Goal: Task Accomplishment & Management: Manage account settings

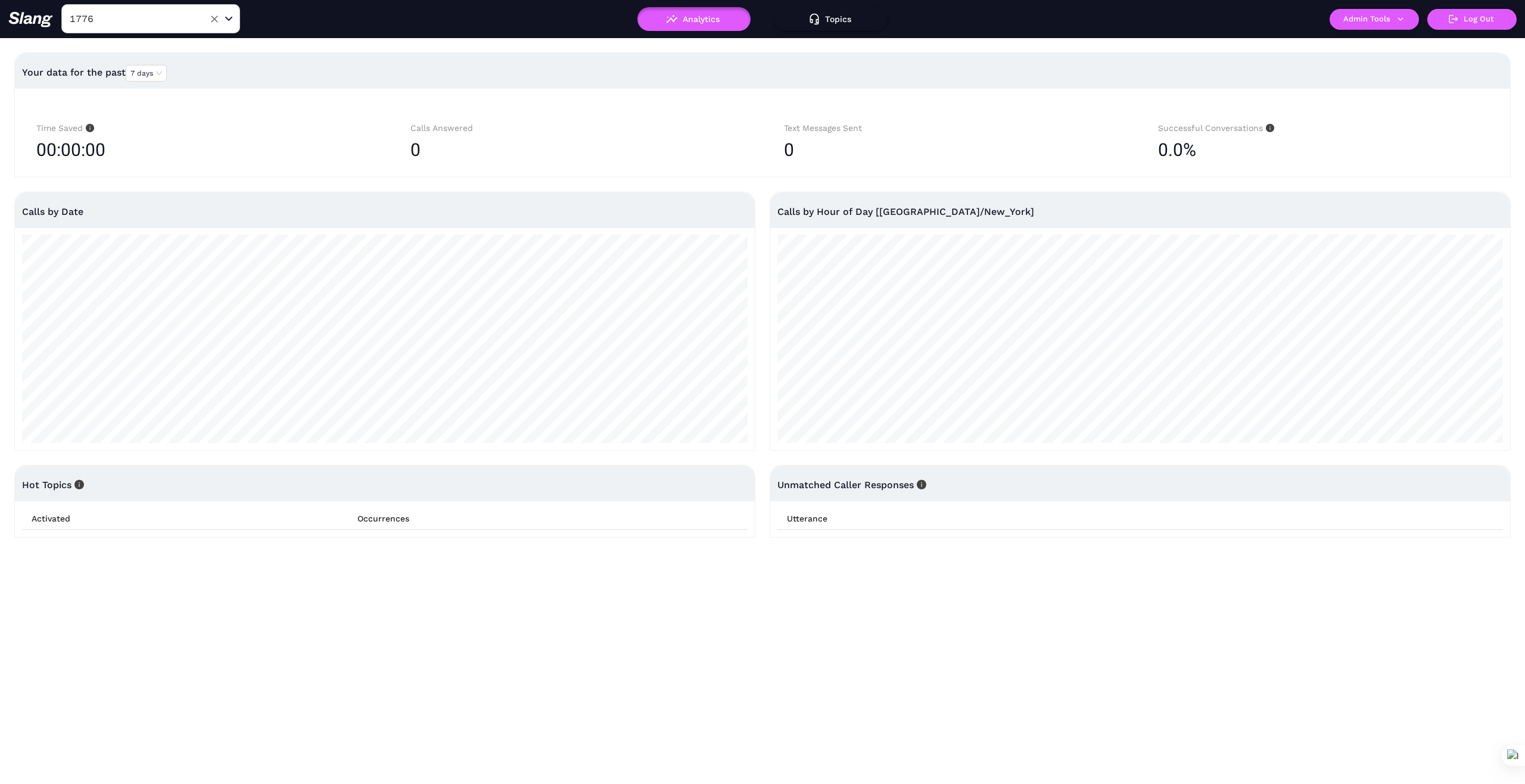
click at [131, 25] on input "1776" at bounding box center [132, 19] width 131 height 18
type input "La Vi"
click at [145, 94] on li "La Vie" at bounding box center [151, 91] width 179 height 21
type input "La Vie"
click at [1404, 25] on button "Admin Tools" at bounding box center [1374, 20] width 89 height 21
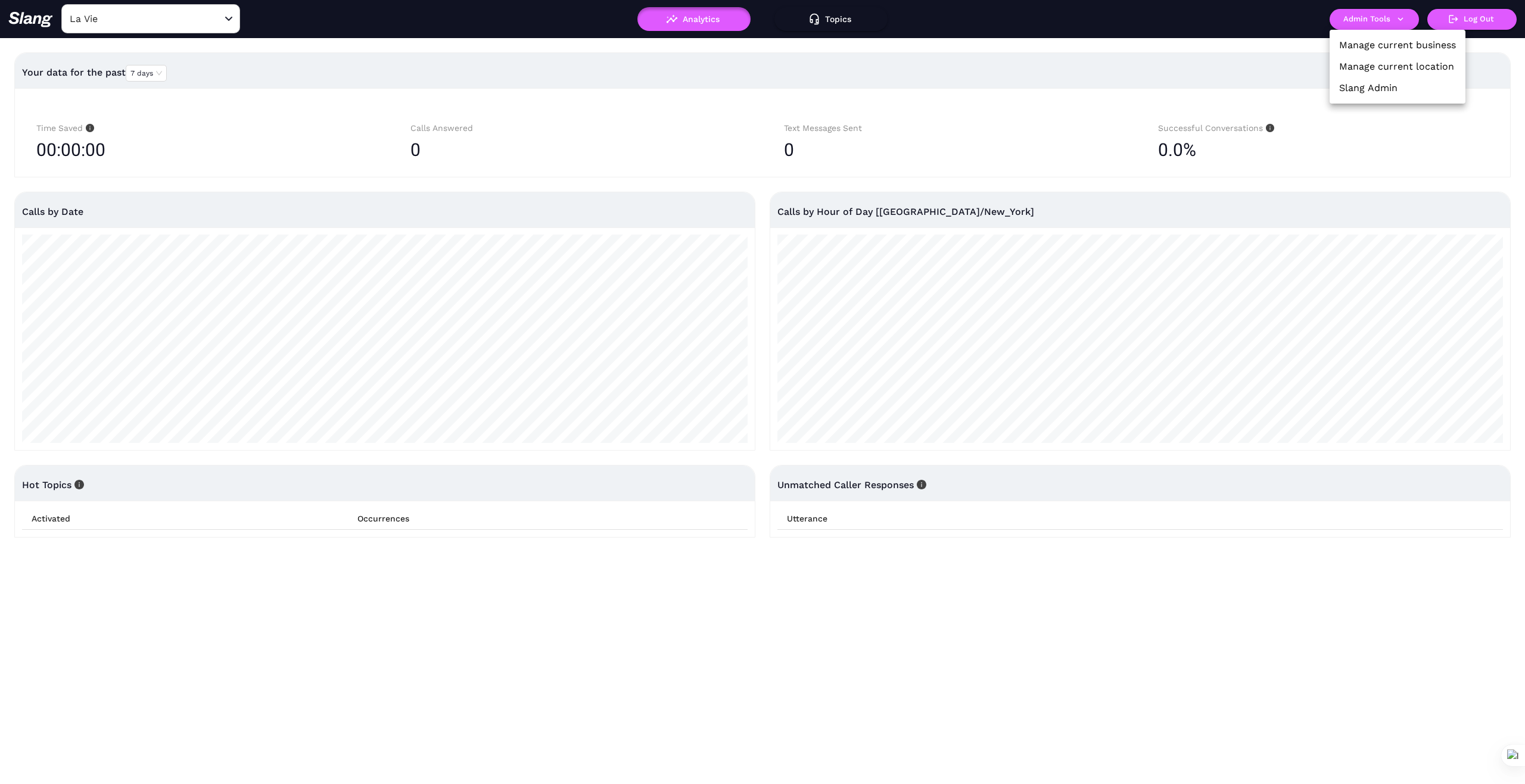
click at [1436, 37] on li "Manage current business" at bounding box center [1397, 45] width 136 height 21
click at [1403, 42] on link "Manage current business" at bounding box center [1397, 45] width 117 height 14
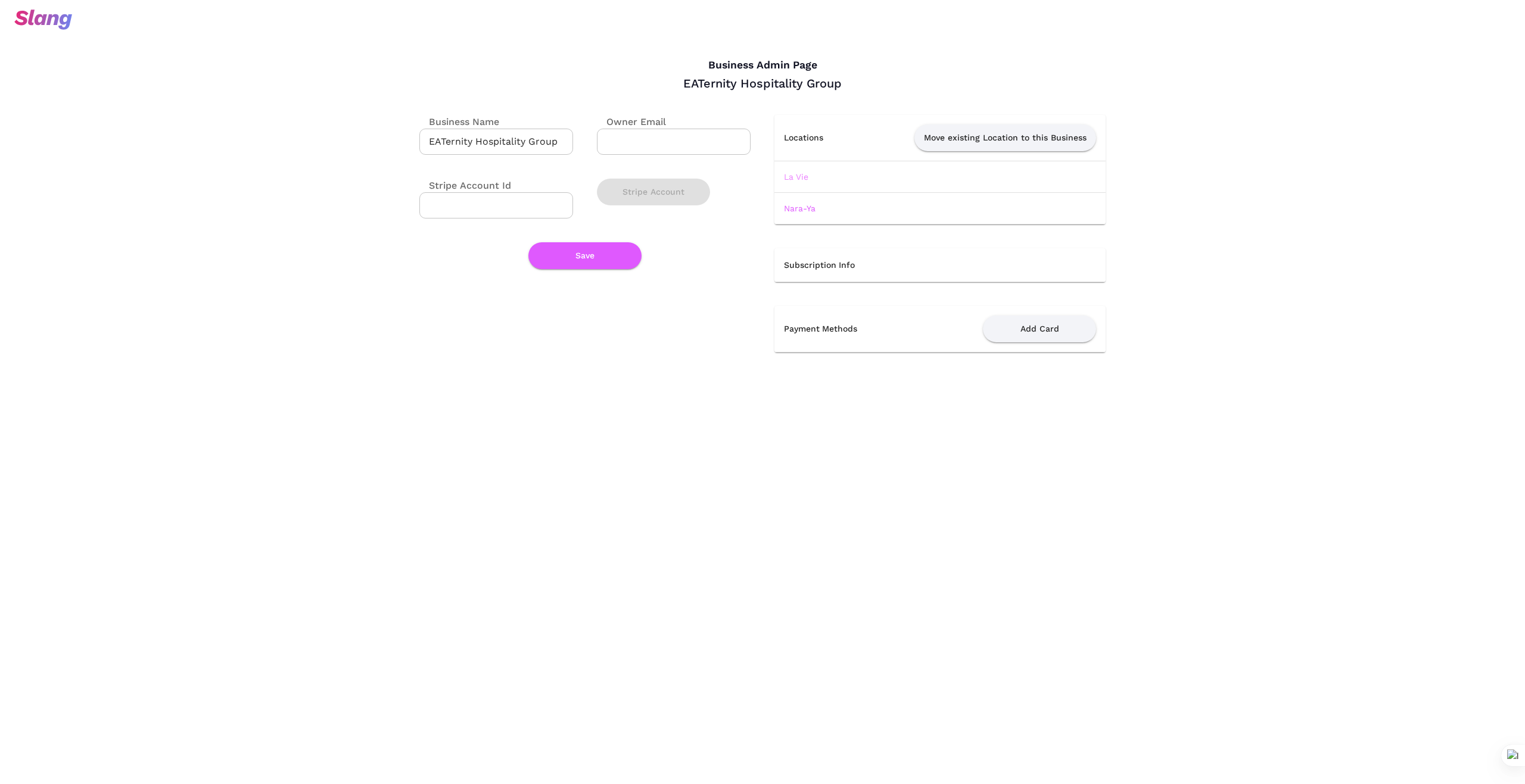
click at [801, 174] on link "La Vie" at bounding box center [796, 177] width 25 height 10
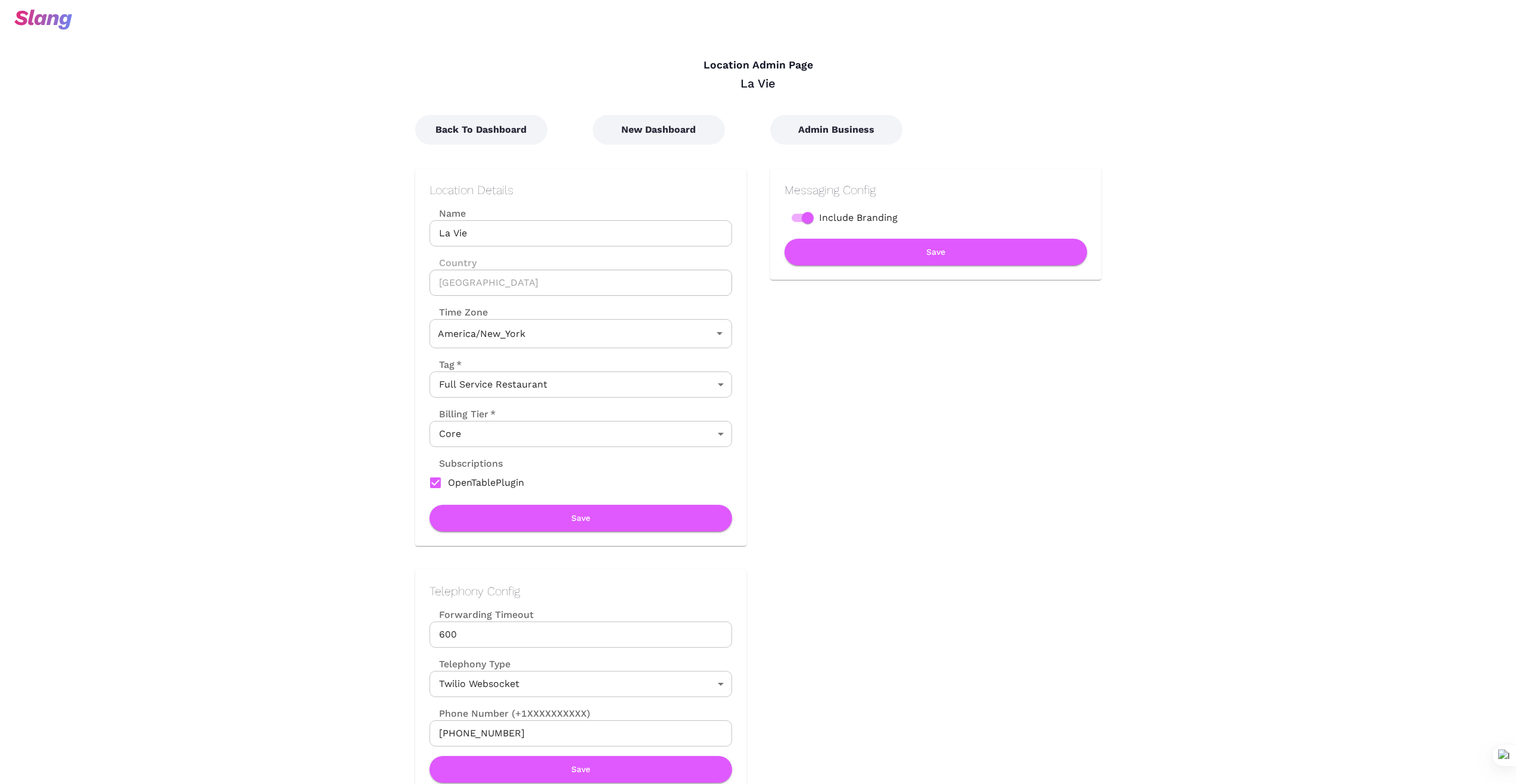
type input "Eastern Time"
click at [649, 129] on button "New Dashboard" at bounding box center [658, 129] width 132 height 30
